Goal: Task Accomplishment & Management: Use online tool/utility

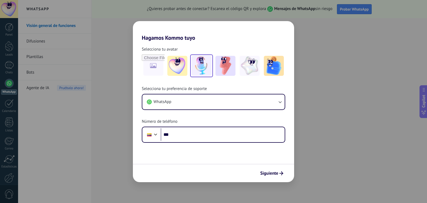
click at [197, 66] on img at bounding box center [202, 66] width 20 height 20
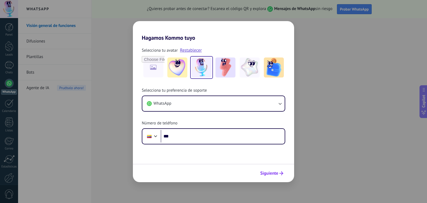
click at [274, 173] on span "Siguiente" at bounding box center [269, 174] width 18 height 4
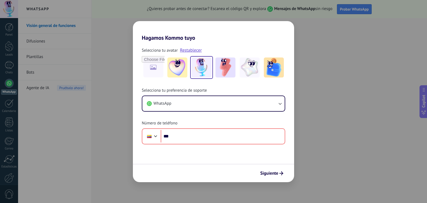
click at [324, 158] on div "Hagamos Kommo tuyo Selecciona tu avatar Restablecer Selecciona tu preferencia d…" at bounding box center [213, 101] width 427 height 203
click at [220, 37] on h2 "Hagamos Kommo tuyo" at bounding box center [213, 31] width 161 height 20
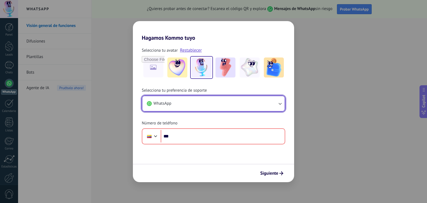
click at [203, 105] on button "WhatsApp" at bounding box center [213, 103] width 142 height 15
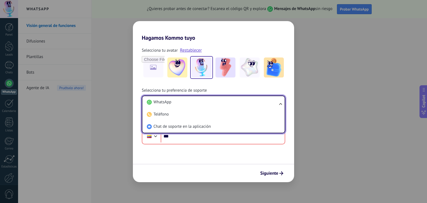
click at [203, 105] on li "WhatsApp" at bounding box center [213, 102] width 136 height 12
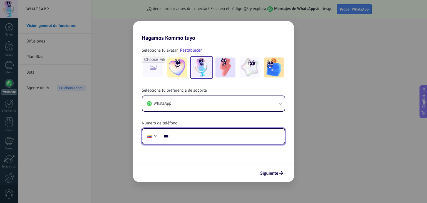
click at [210, 136] on input "***" at bounding box center [223, 136] width 124 height 13
paste input "**********"
click at [179, 138] on input "**********" at bounding box center [223, 136] width 124 height 13
type input "**********"
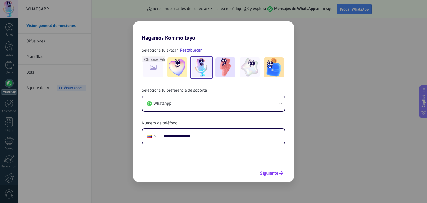
click at [270, 173] on span "Siguiente" at bounding box center [269, 174] width 18 height 4
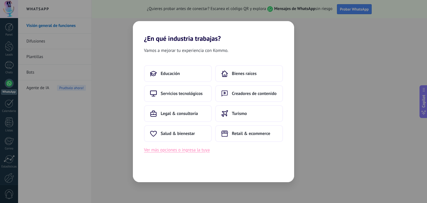
click at [196, 152] on button "Ver más opciones o ingresa la tuya" at bounding box center [177, 150] width 66 height 7
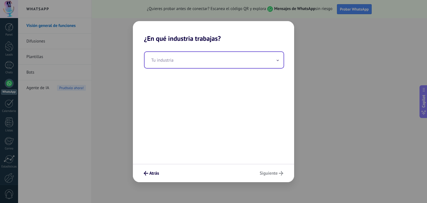
click at [196, 60] on input "text" at bounding box center [214, 60] width 139 height 16
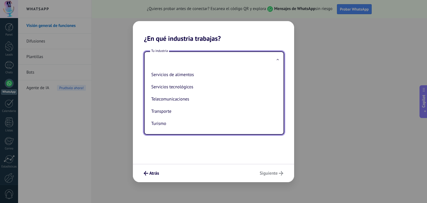
scroll to position [151, 0]
click at [154, 170] on button "Atrás" at bounding box center [151, 173] width 20 height 9
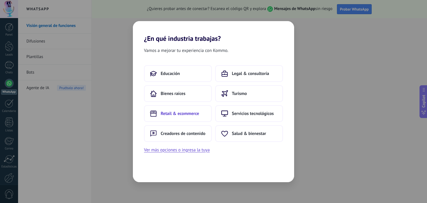
click at [192, 117] on button "Retail & ecommerce" at bounding box center [178, 113] width 68 height 17
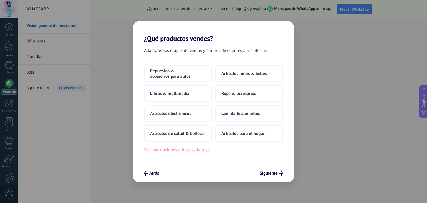
click at [181, 152] on button "Ver más opciones o ingresa la tuya" at bounding box center [177, 150] width 66 height 7
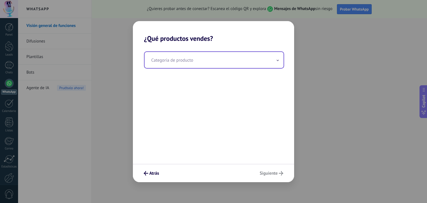
click at [190, 60] on input "text" at bounding box center [214, 60] width 139 height 16
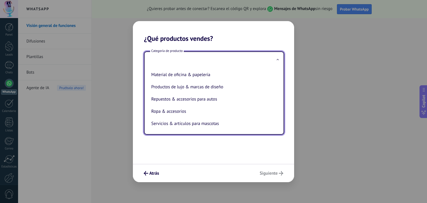
scroll to position [126, 0]
click at [152, 170] on button "Atrás" at bounding box center [151, 173] width 20 height 9
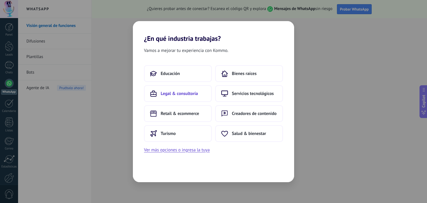
click at [180, 95] on span "Legal & consultoría" at bounding box center [179, 94] width 37 height 6
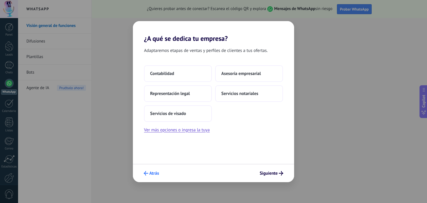
click at [149, 170] on button "Atrás" at bounding box center [151, 173] width 20 height 9
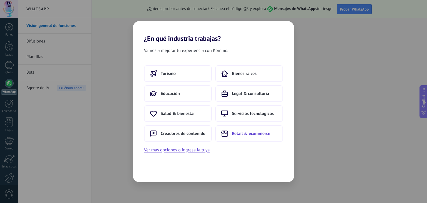
click at [241, 134] on span "Retail & ecommerce" at bounding box center [251, 134] width 38 height 6
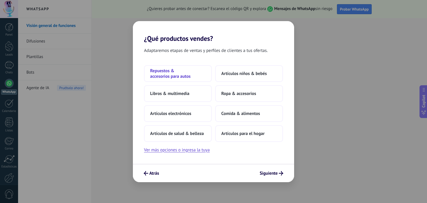
click at [190, 72] on span "Repuestos & accesorios para autos" at bounding box center [178, 73] width 56 height 11
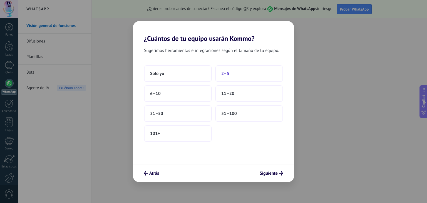
click at [227, 76] on span "2–5" at bounding box center [225, 74] width 8 height 6
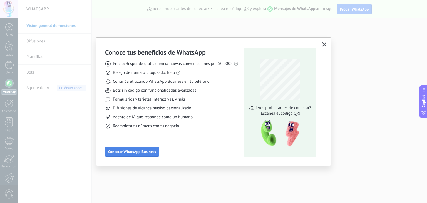
click at [133, 155] on button "Conectar WhatsApp Business" at bounding box center [132, 152] width 54 height 10
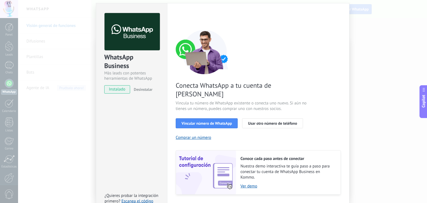
scroll to position [23, 0]
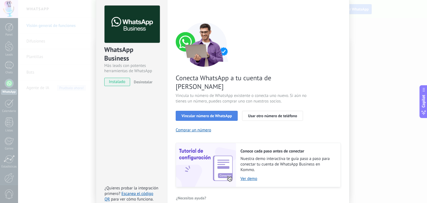
click at [195, 111] on button "Vincular número de WhatsApp" at bounding box center [207, 116] width 62 height 10
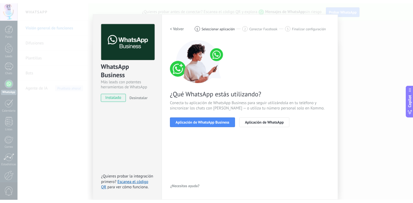
scroll to position [8, 0]
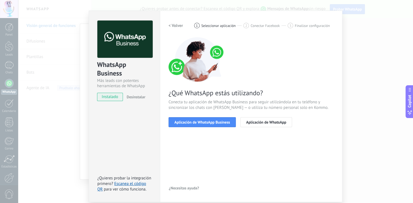
click at [361, 129] on div "WhatsApp Business Más leads con potentes herramientas de WhatsApp instalado Des…" at bounding box center [215, 101] width 395 height 203
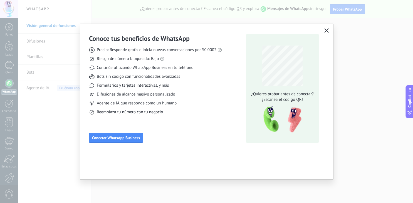
scroll to position [0, 0]
click at [323, 31] on button "button" at bounding box center [326, 31] width 7 height 8
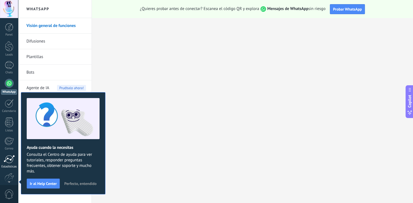
scroll to position [28, 0]
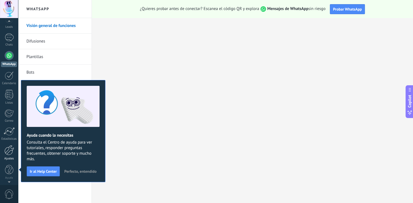
click at [8, 150] on div at bounding box center [8, 150] width 9 height 10
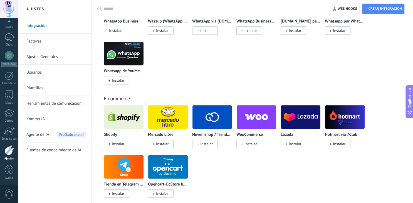
scroll to position [176, 0]
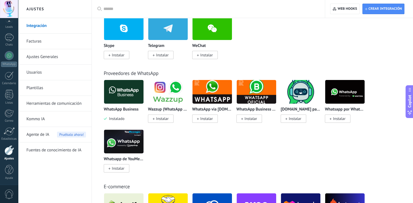
click at [127, 94] on img at bounding box center [123, 91] width 39 height 27
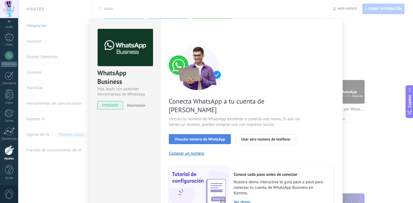
click at [213, 137] on span "Vincular número de WhatsApp" at bounding box center [200, 139] width 50 height 4
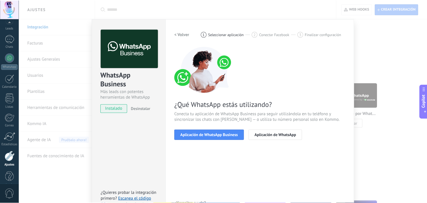
scroll to position [28, 0]
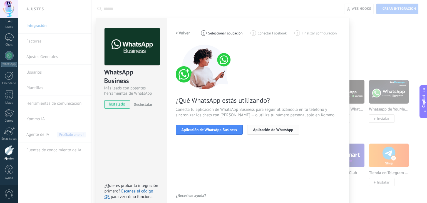
click at [273, 129] on span "Aplicación de WhatsApp" at bounding box center [273, 130] width 40 height 4
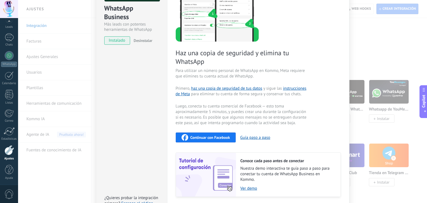
scroll to position [0, 0]
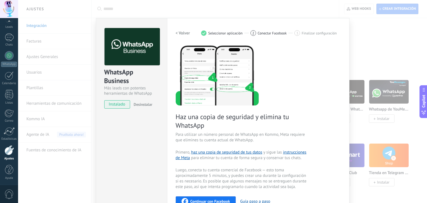
click at [379, 58] on div "WhatsApp Business Más leads con potentes herramientas de WhatsApp instalado Des…" at bounding box center [222, 101] width 409 height 203
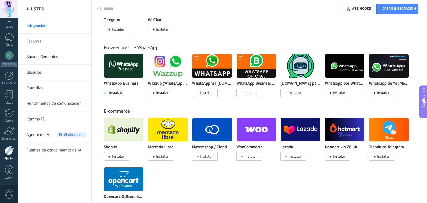
scroll to position [176, 0]
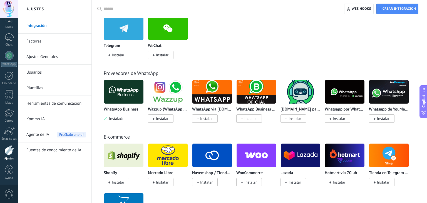
click at [133, 72] on link "Proveedores de WhatsApp" at bounding box center [131, 73] width 55 height 6
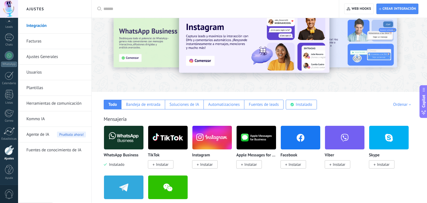
scroll to position [0, 0]
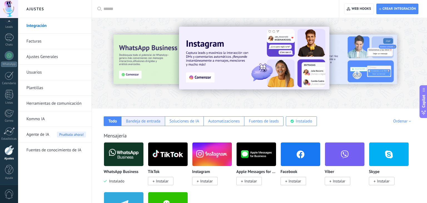
click at [143, 122] on div "Bandeja de entrada" at bounding box center [143, 121] width 34 height 5
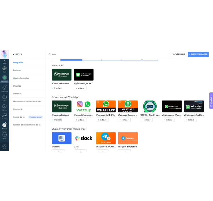
scroll to position [59, 0]
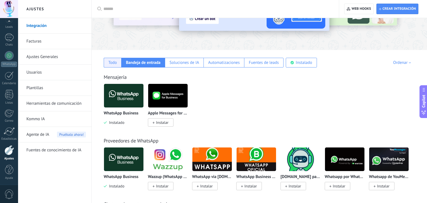
click at [119, 65] on div "Todo" at bounding box center [113, 63] width 18 height 10
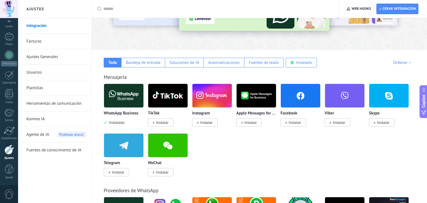
scroll to position [28, 0]
click at [121, 95] on img at bounding box center [123, 95] width 39 height 27
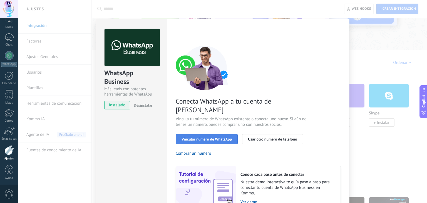
click at [218, 137] on span "Vincular número de WhatsApp" at bounding box center [207, 139] width 50 height 4
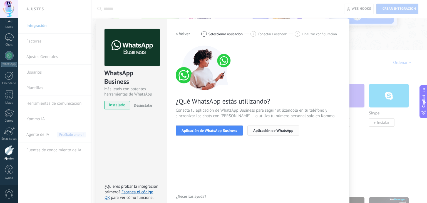
click at [269, 132] on span "Aplicación de WhatsApp" at bounding box center [273, 131] width 40 height 4
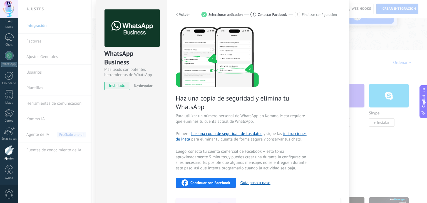
scroll to position [19, 0]
click at [185, 16] on h2 "< Volver" at bounding box center [183, 14] width 14 height 5
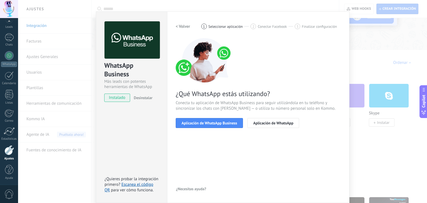
scroll to position [8, 0]
click at [221, 123] on span "Aplicación de WhatsApp Business" at bounding box center [210, 123] width 56 height 4
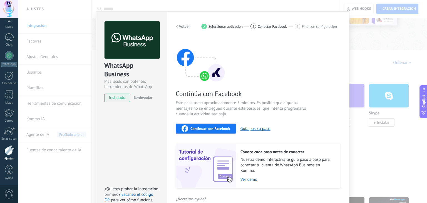
click at [185, 27] on h2 "< Volver" at bounding box center [183, 26] width 14 height 5
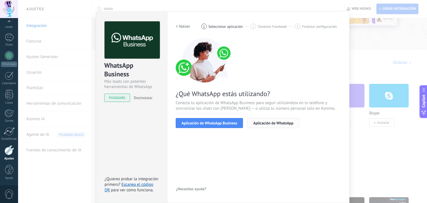
click at [265, 125] on span "Aplicación de WhatsApp" at bounding box center [273, 123] width 40 height 4
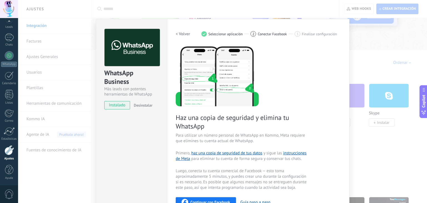
scroll to position [32, 0]
